Goal: Use online tool/utility: Utilize a website feature to perform a specific function

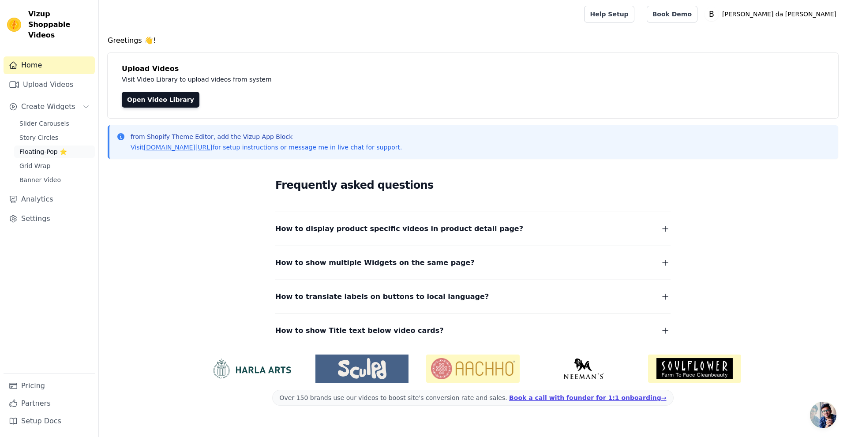
click at [28, 147] on span "Floating-Pop ⭐" at bounding box center [43, 151] width 48 height 9
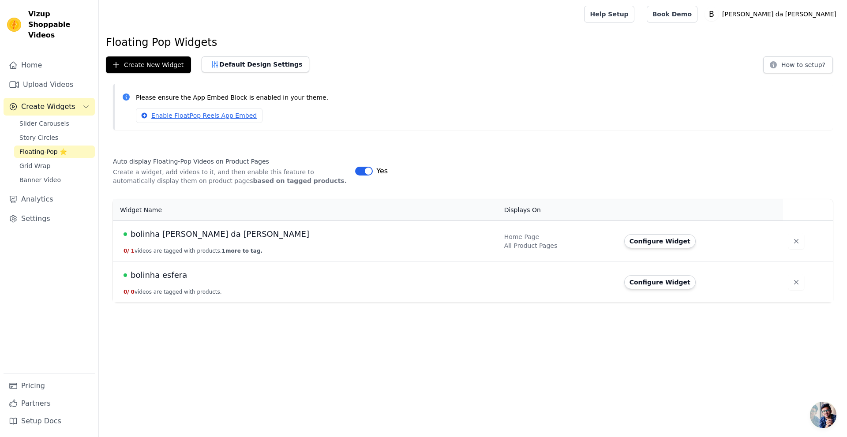
click at [626, 252] on td "Configure Widget" at bounding box center [701, 241] width 164 height 41
click at [626, 245] on button "Configure Widget" at bounding box center [659, 241] width 71 height 14
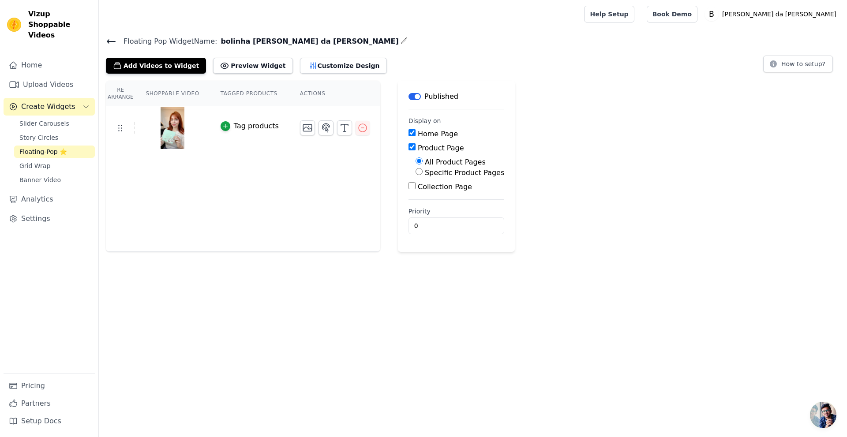
click at [171, 121] on img at bounding box center [172, 128] width 25 height 42
click at [41, 78] on link "Upload Videos" at bounding box center [49, 85] width 91 height 18
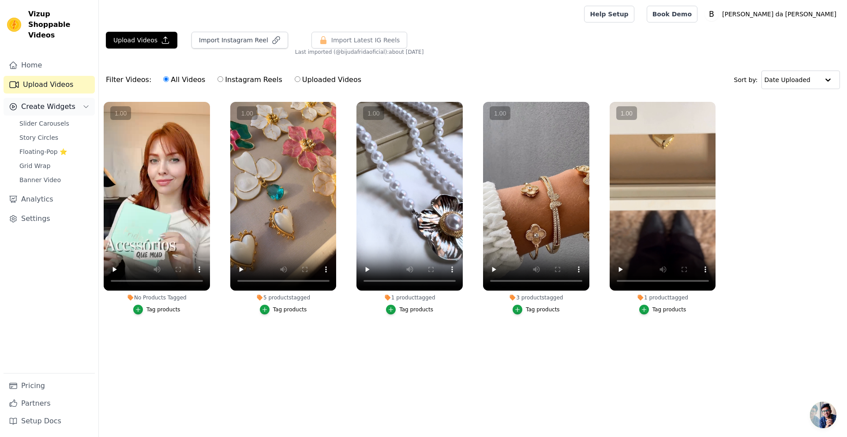
click at [55, 102] on span "Create Widgets" at bounding box center [48, 107] width 54 height 11
click at [45, 147] on span "Floating-Pop ⭐" at bounding box center [43, 151] width 48 height 9
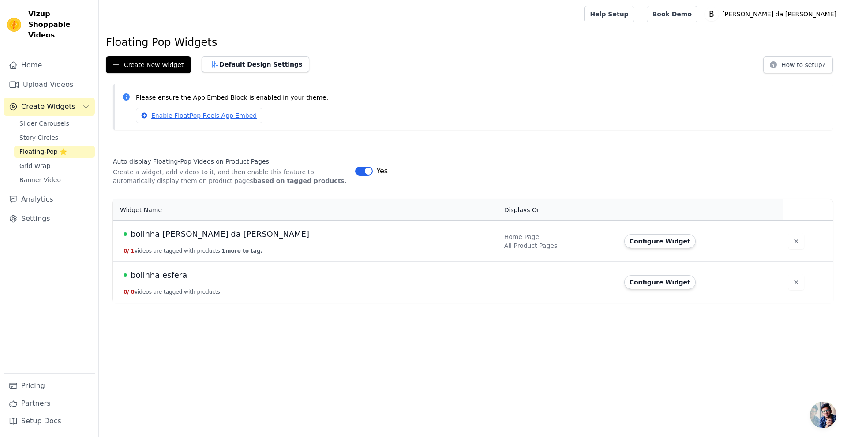
click at [171, 228] on span "bolinha biju da frida" at bounding box center [220, 234] width 179 height 12
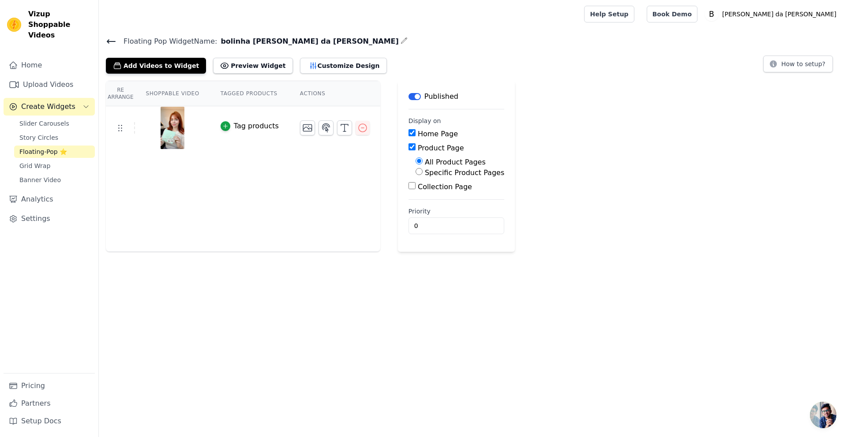
click at [242, 125] on div "Tag products" at bounding box center [256, 126] width 45 height 11
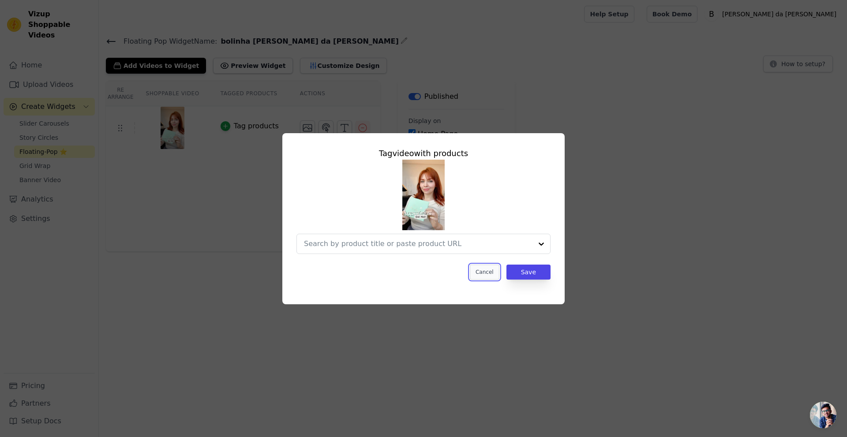
click at [485, 274] on button "Cancel" at bounding box center [485, 272] width 30 height 15
